Goal: Information Seeking & Learning: Learn about a topic

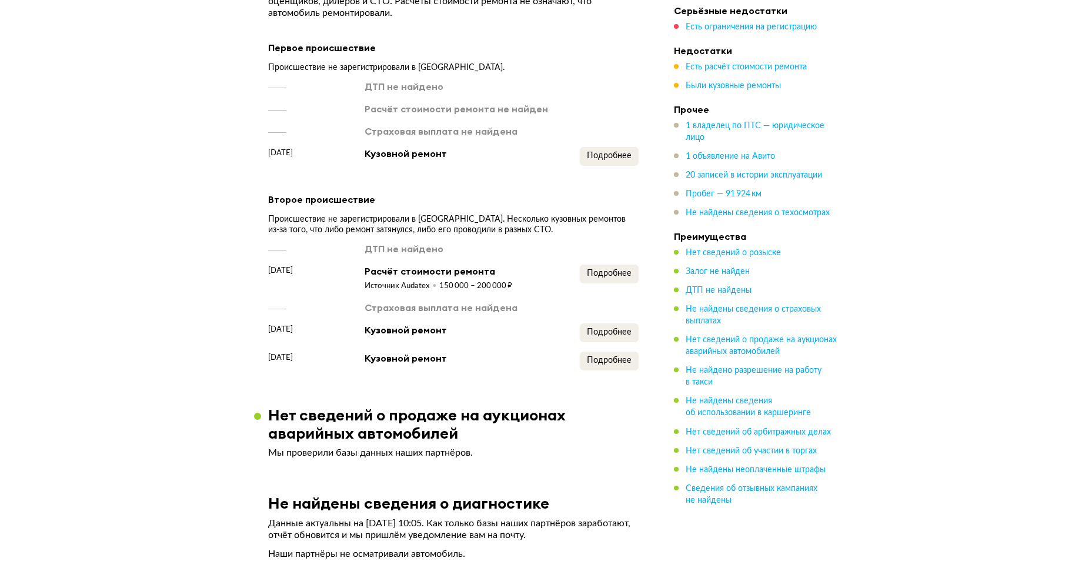
scroll to position [1960, 0]
click at [595, 270] on span "Подробнее" at bounding box center [609, 273] width 45 height 8
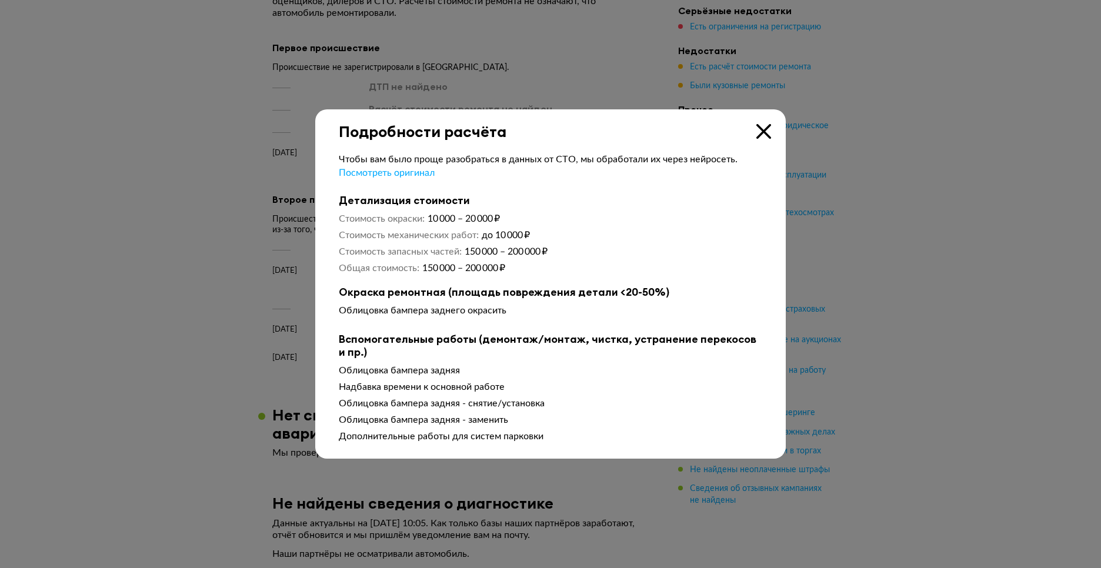
click at [758, 129] on icon at bounding box center [764, 131] width 15 height 15
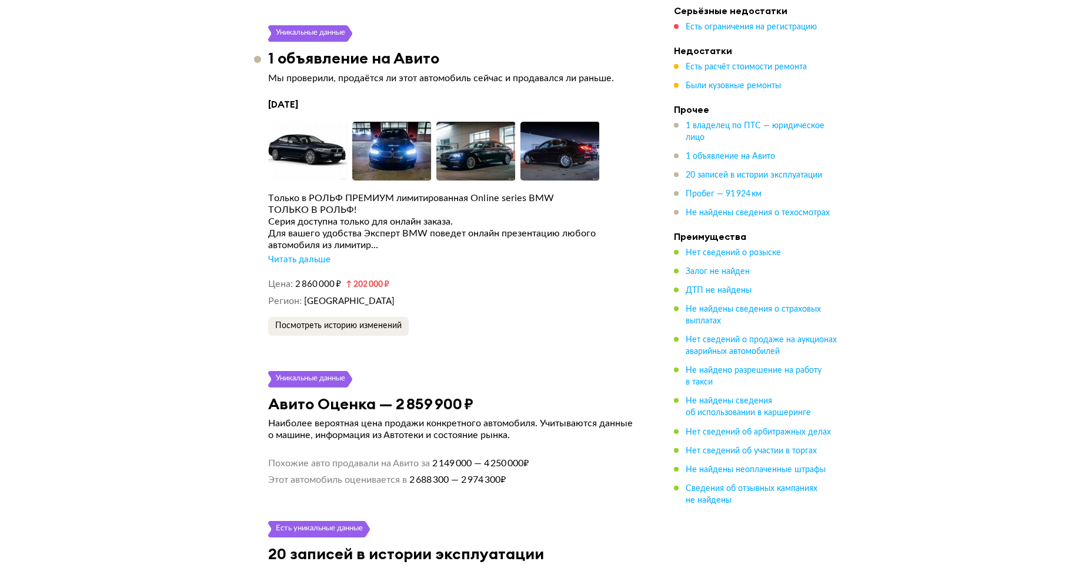
scroll to position [2898, 0]
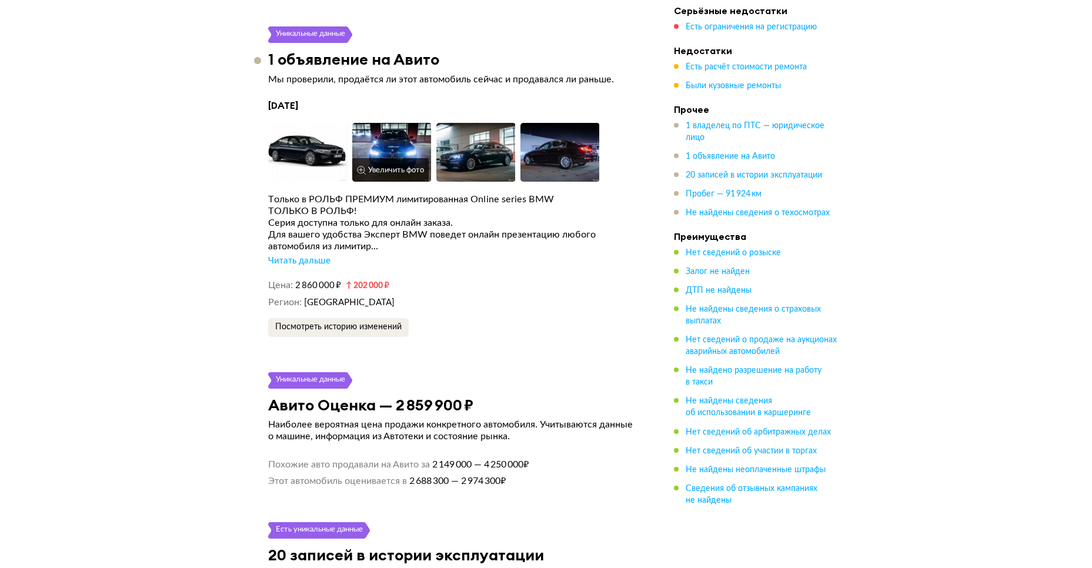
click at [388, 154] on img at bounding box center [391, 152] width 79 height 59
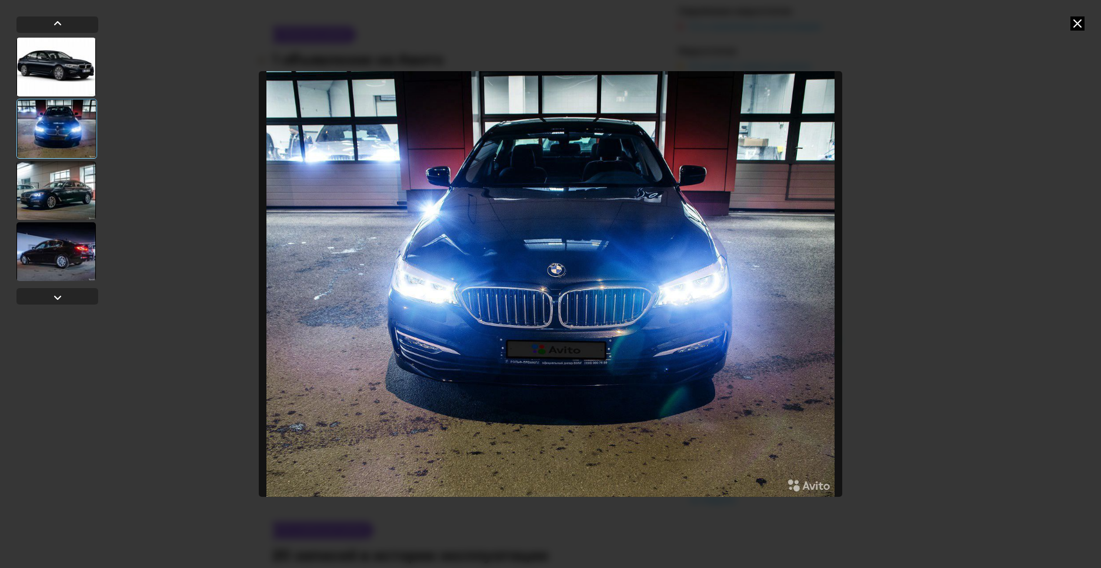
click at [51, 195] on div at bounding box center [55, 190] width 79 height 59
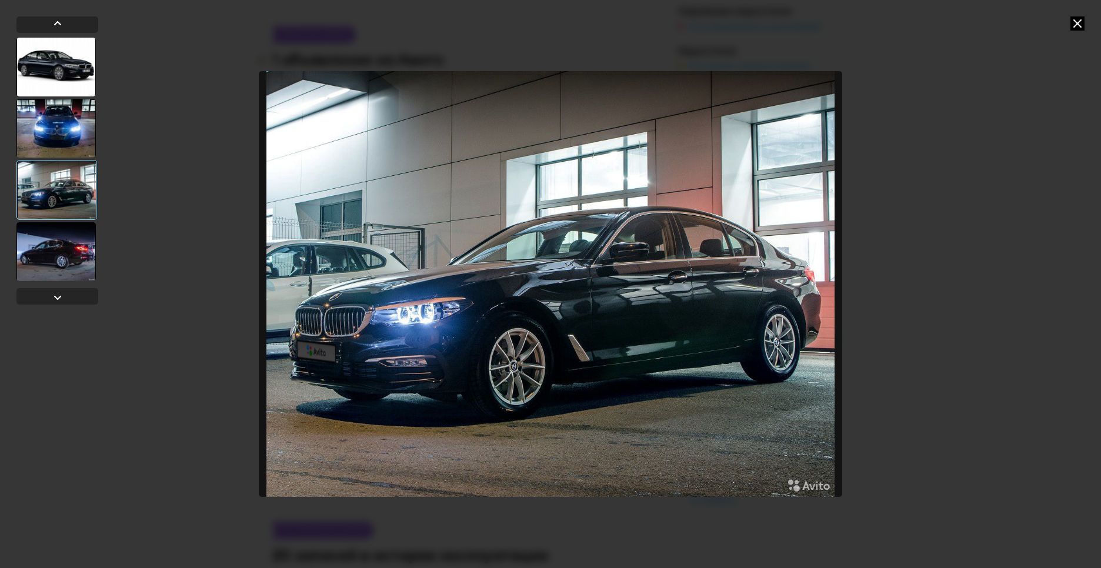
click at [54, 243] on div at bounding box center [55, 251] width 79 height 59
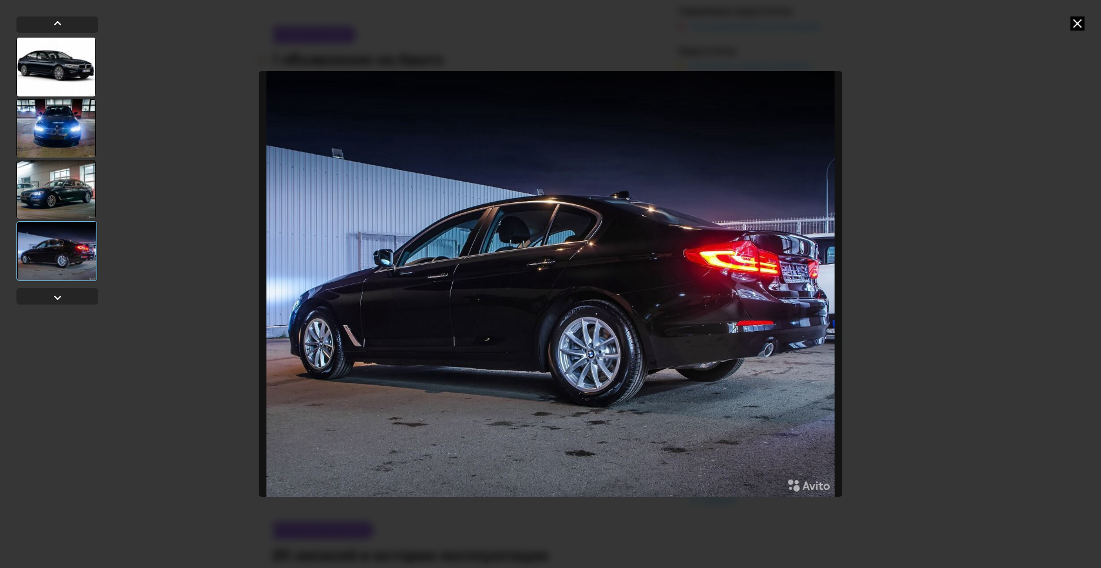
click at [1021, 250] on div at bounding box center [550, 284] width 1101 height 568
click at [1078, 24] on icon at bounding box center [1078, 23] width 14 height 14
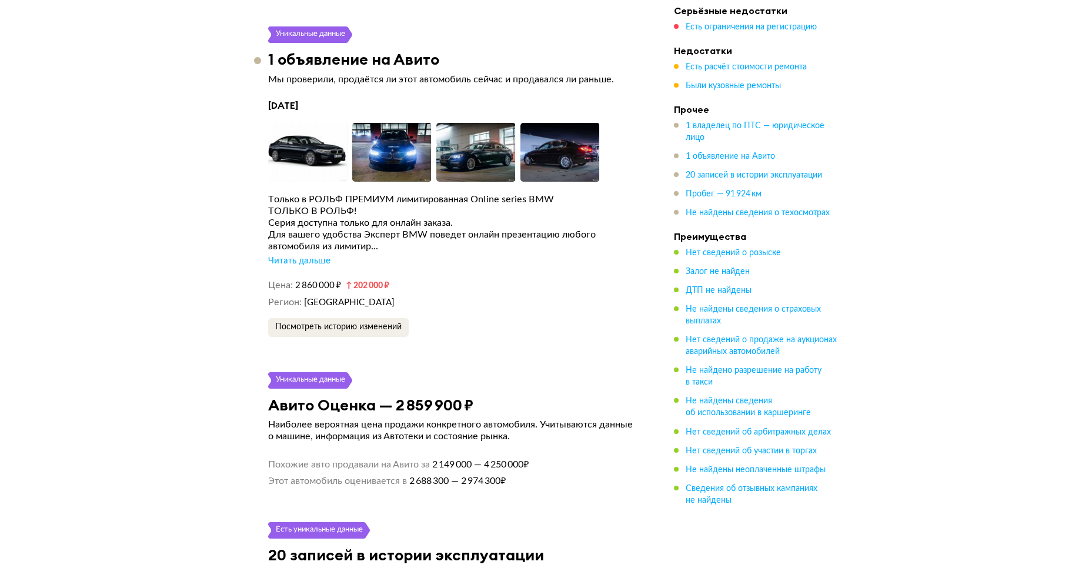
click at [301, 267] on div "Только в РОЛЬФ ПРЕМИУМ лимитированная Online series BMW ТОЛЬКО В РОЛЬФ! Серия д…" at bounding box center [453, 231] width 371 height 74
click at [300, 260] on div "Читать дальше" at bounding box center [299, 261] width 62 height 12
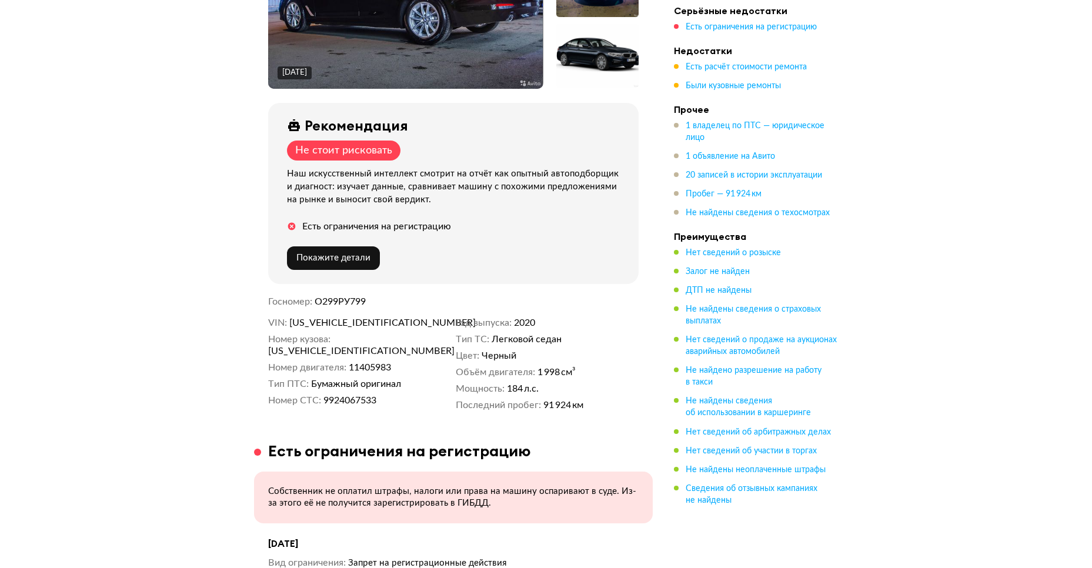
scroll to position [341, 0]
drag, startPoint x: 395, startPoint y: 316, endPoint x: 282, endPoint y: 311, distance: 112.5
click at [282, 311] on div "10 июня 2020 года Рекомендация Не стоит рисковать Наш искусственный интеллект с…" at bounding box center [453, 153] width 399 height 540
copy dl "X4XJR19430YG09063"
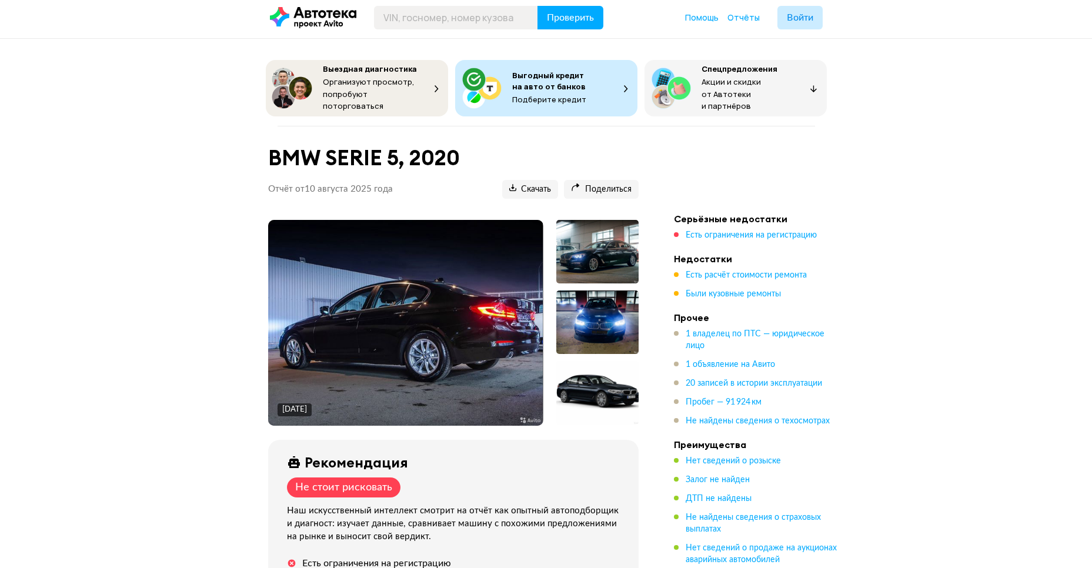
scroll to position [0, 0]
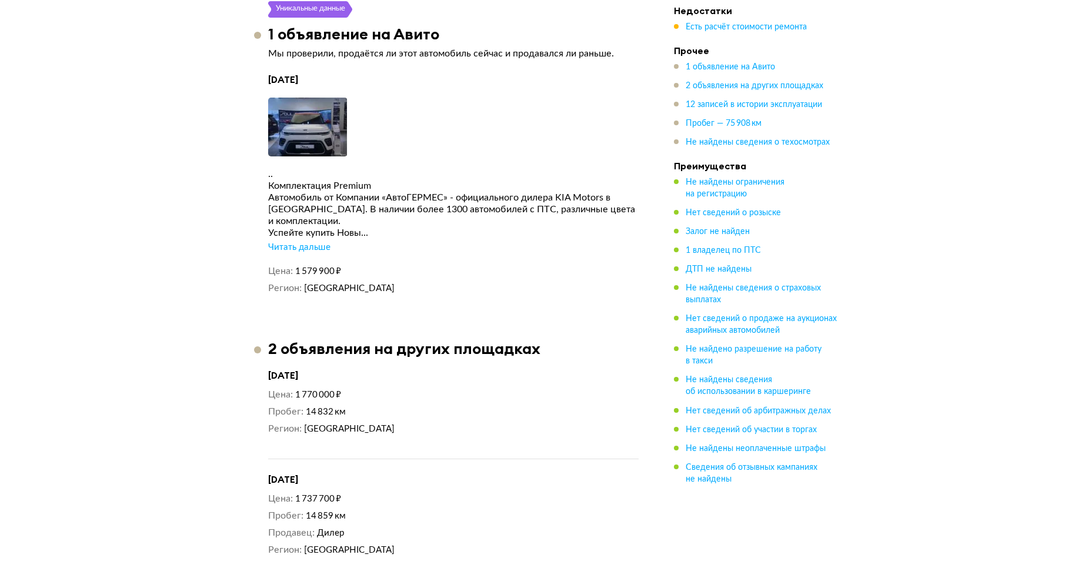
scroll to position [1991, 0]
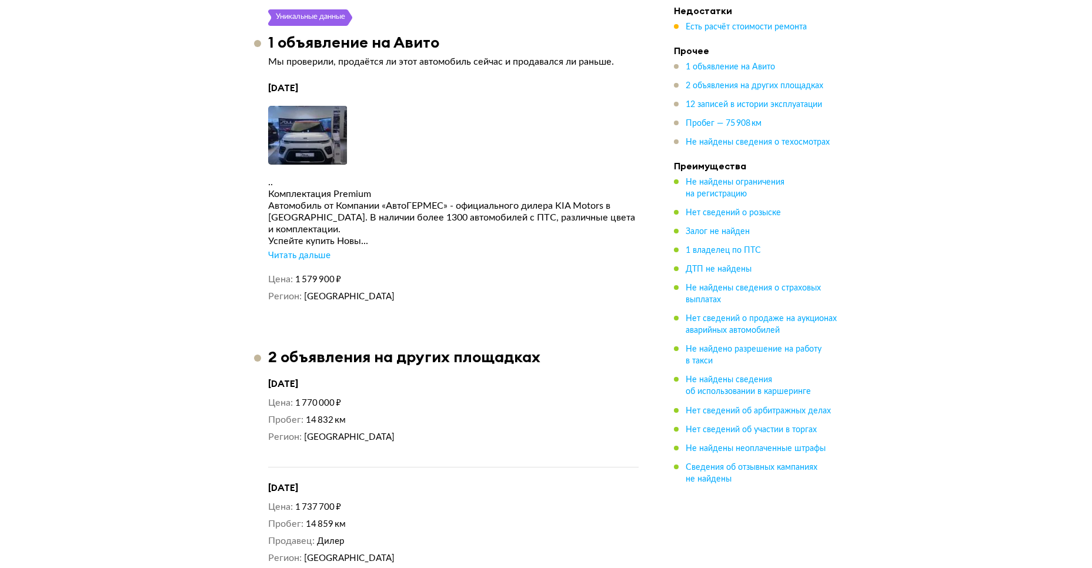
click at [308, 261] on div "Читать дальше" at bounding box center [299, 256] width 62 height 12
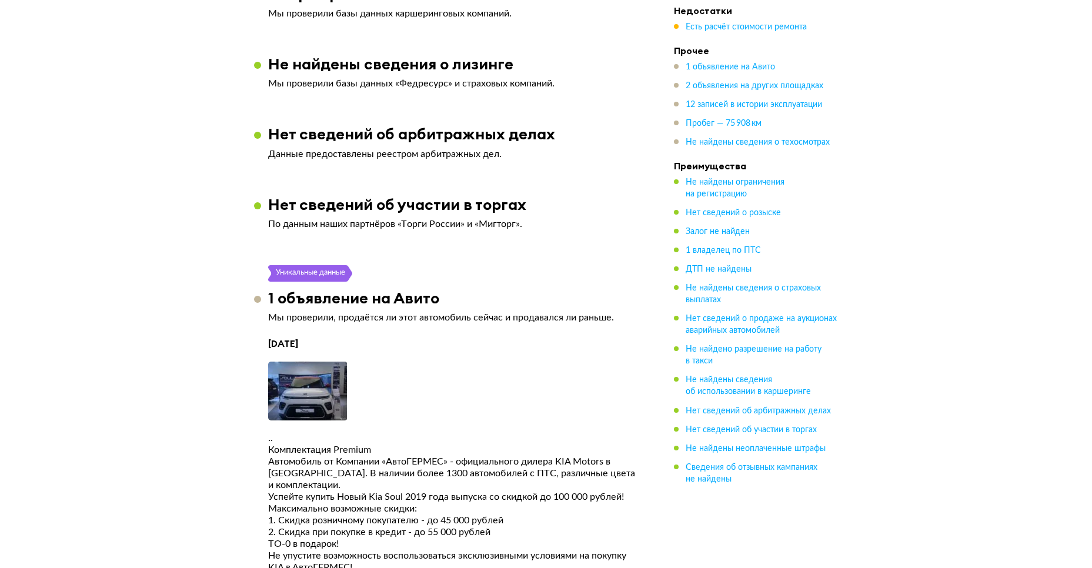
scroll to position [1735, 0]
click at [288, 394] on img at bounding box center [307, 391] width 79 height 59
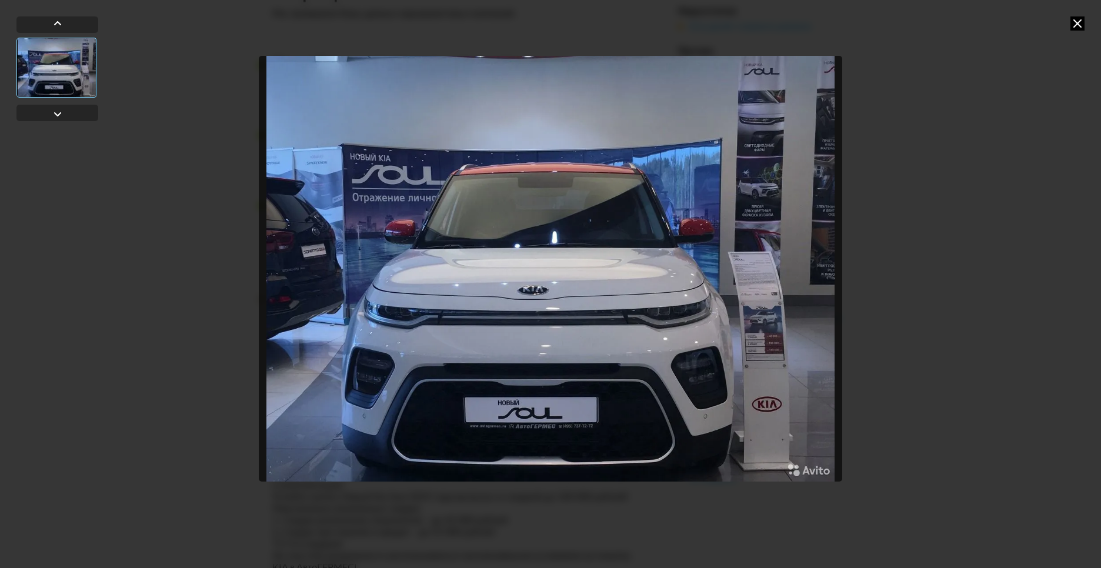
click at [990, 278] on div at bounding box center [550, 284] width 1101 height 568
click at [1072, 25] on icon at bounding box center [1078, 23] width 14 height 14
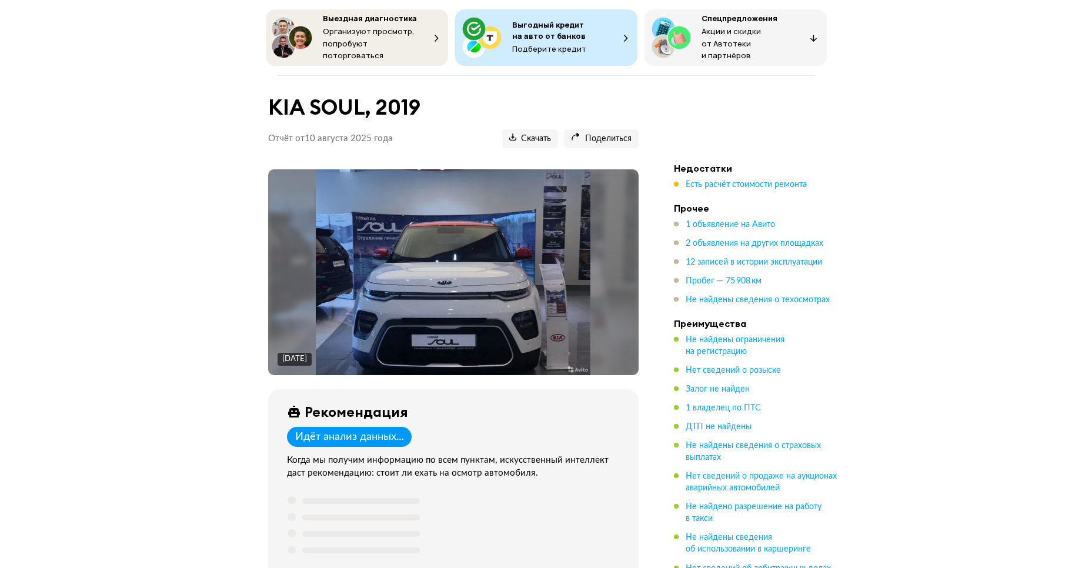
scroll to position [0, 0]
